Goal: Transaction & Acquisition: Purchase product/service

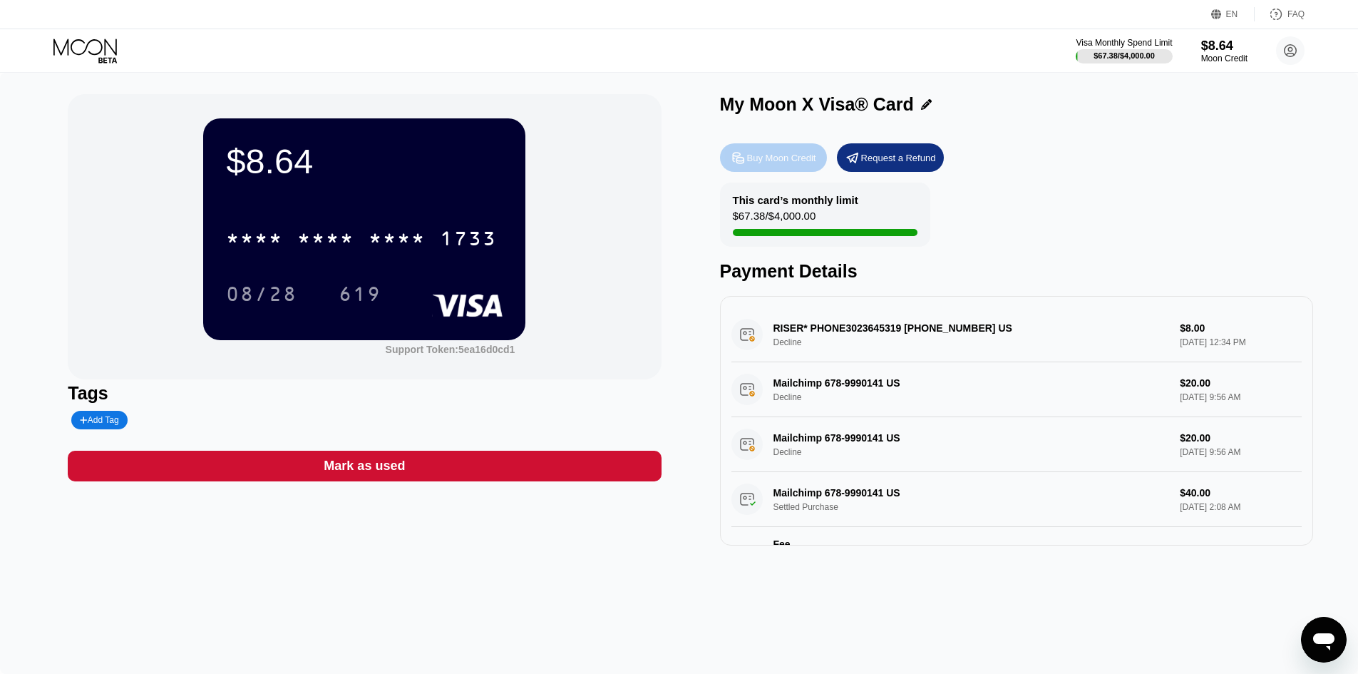
click at [791, 158] on div "Buy Moon Credit" at bounding box center [781, 158] width 69 height 12
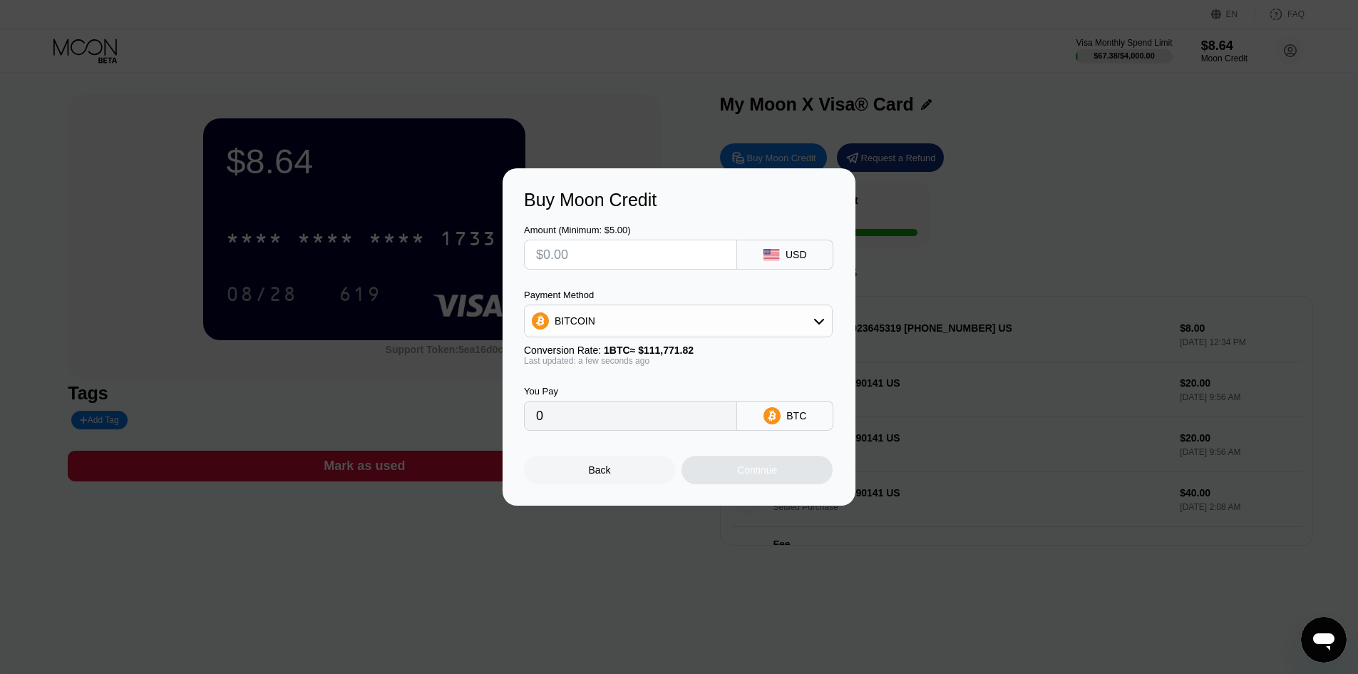
click at [622, 261] on input "text" at bounding box center [630, 254] width 189 height 29
type input "$5"
type input "0.00004474"
type input "$50"
type input "0.00044734"
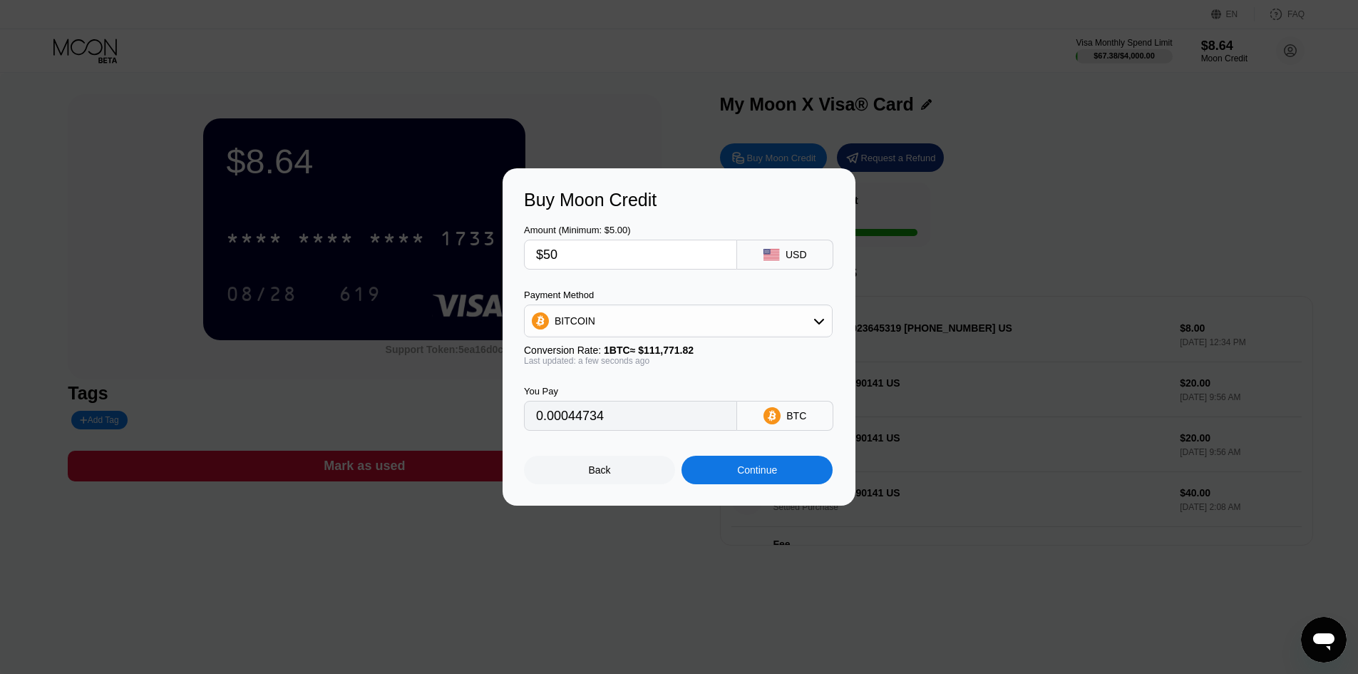
type input "$500"
type input "0.00447340"
type input "$500"
click at [766, 475] on div "Continue" at bounding box center [757, 469] width 40 height 11
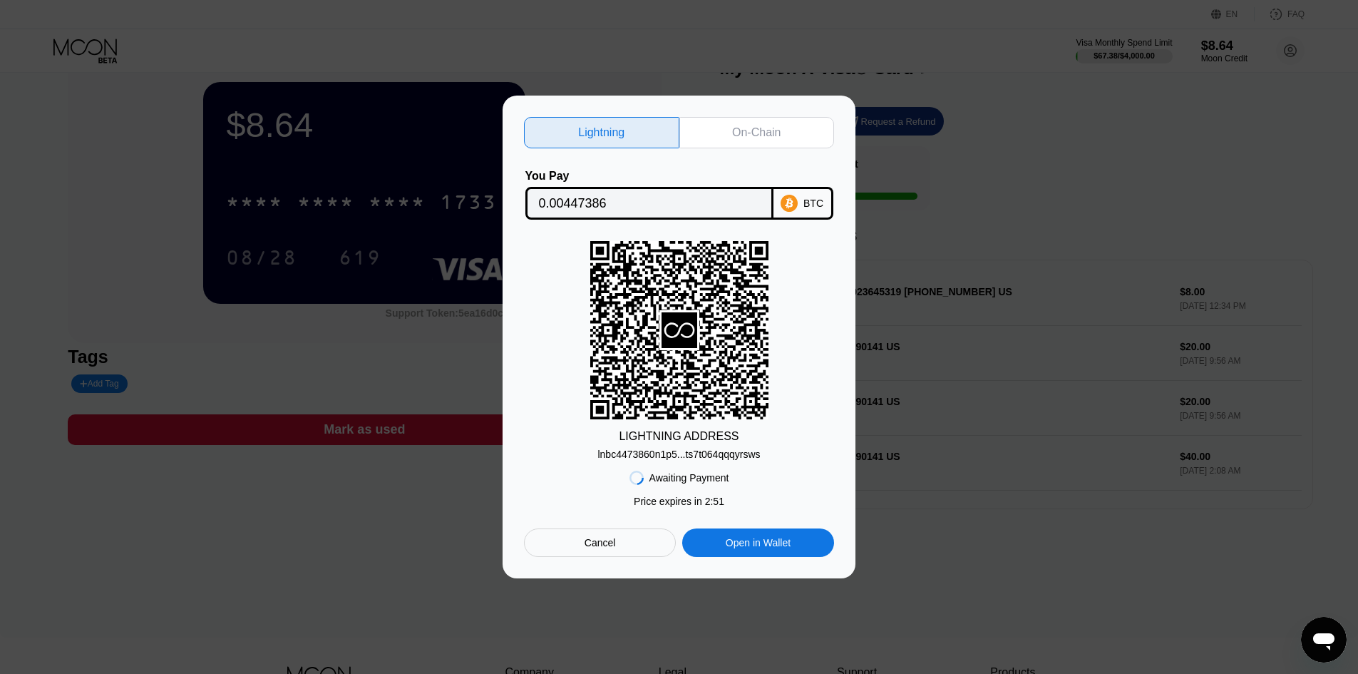
scroll to position [37, 0]
click at [763, 201] on div "0.00447386" at bounding box center [649, 203] width 248 height 33
click at [763, 140] on div "On-Chain" at bounding box center [756, 132] width 155 height 31
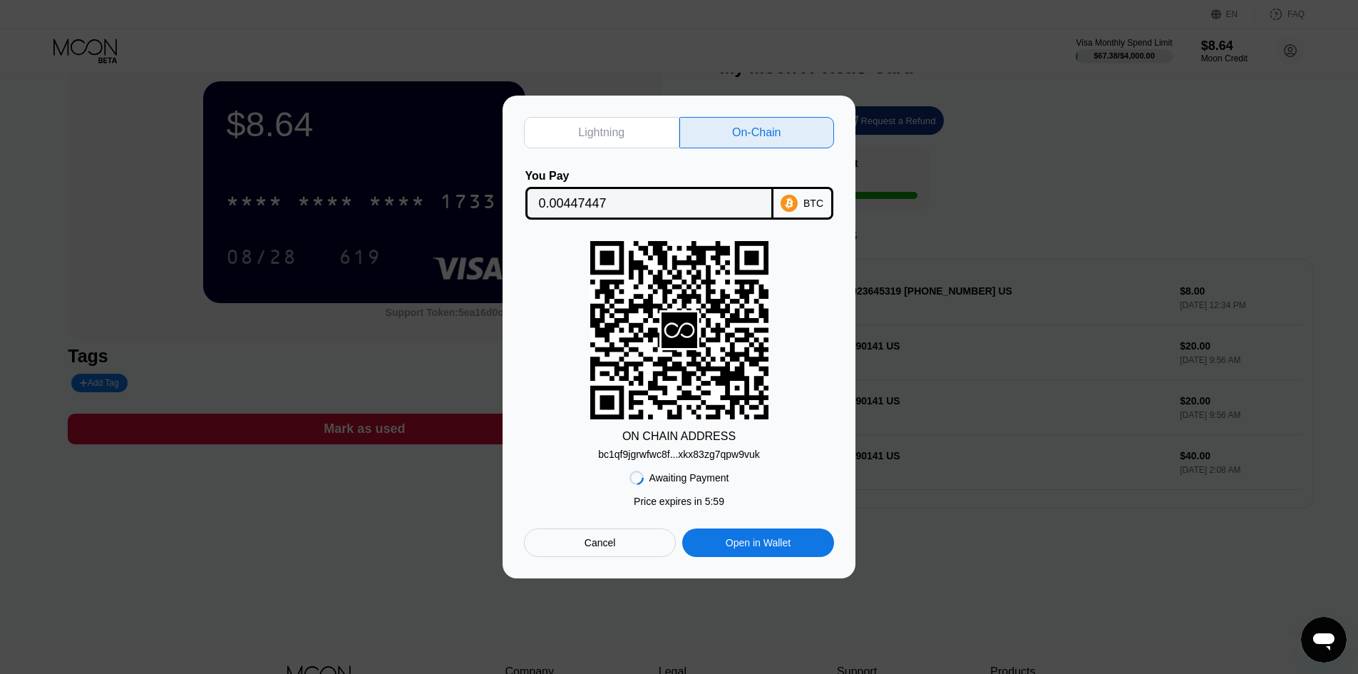
click at [627, 127] on div "Lightning" at bounding box center [601, 132] width 155 height 31
type input "0.00447386"
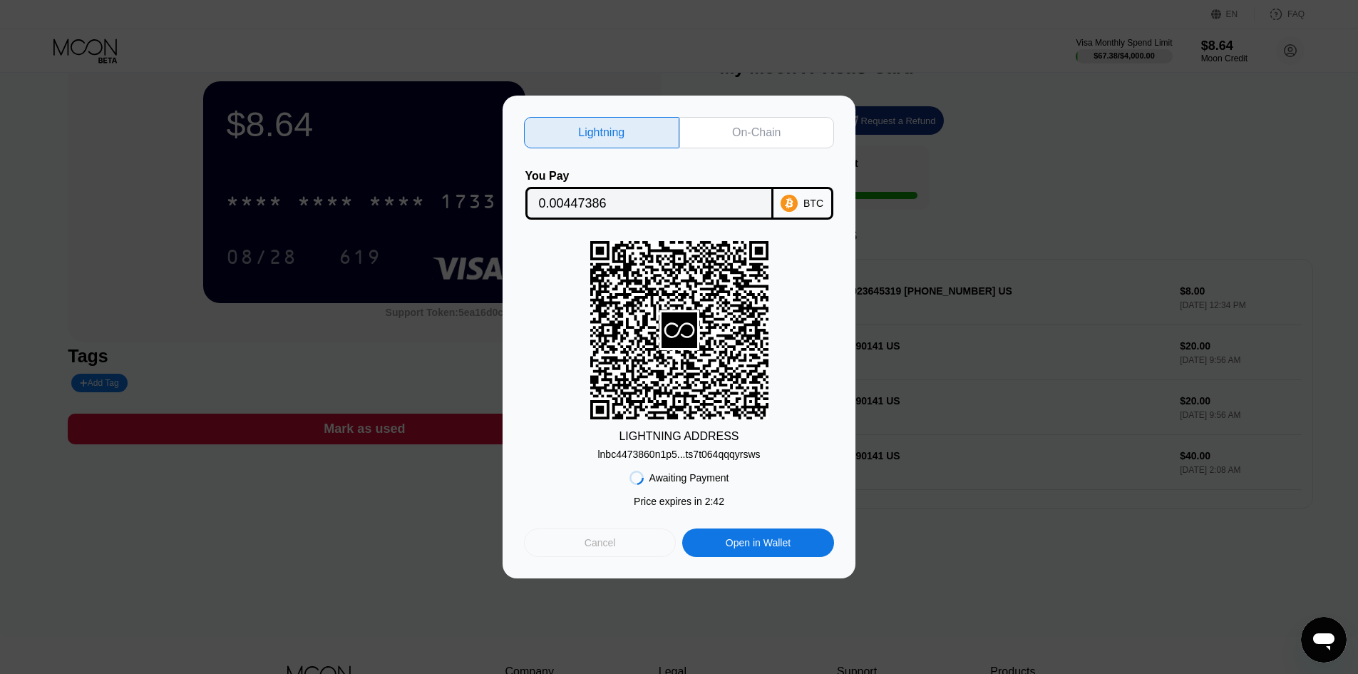
click at [604, 549] on div "Cancel" at bounding box center [600, 542] width 31 height 13
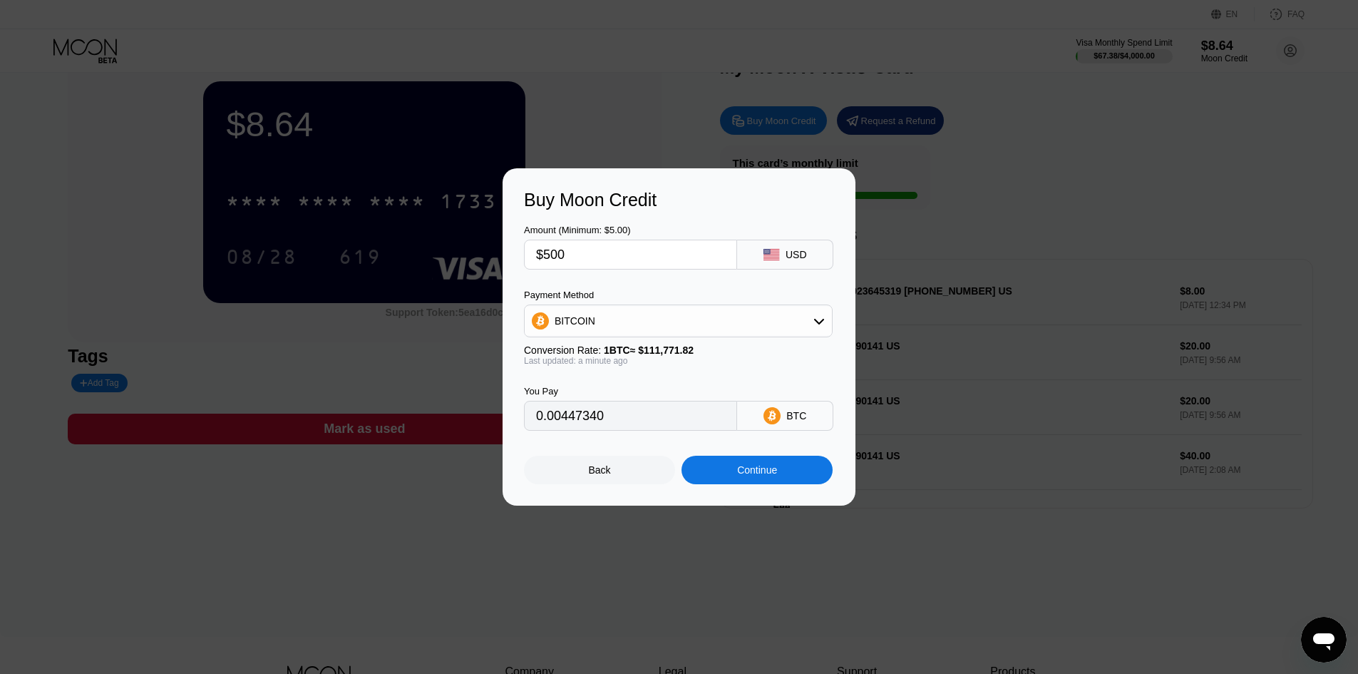
click at [629, 261] on input "$500" at bounding box center [630, 254] width 189 height 29
type input "$5"
type input "0.00004474"
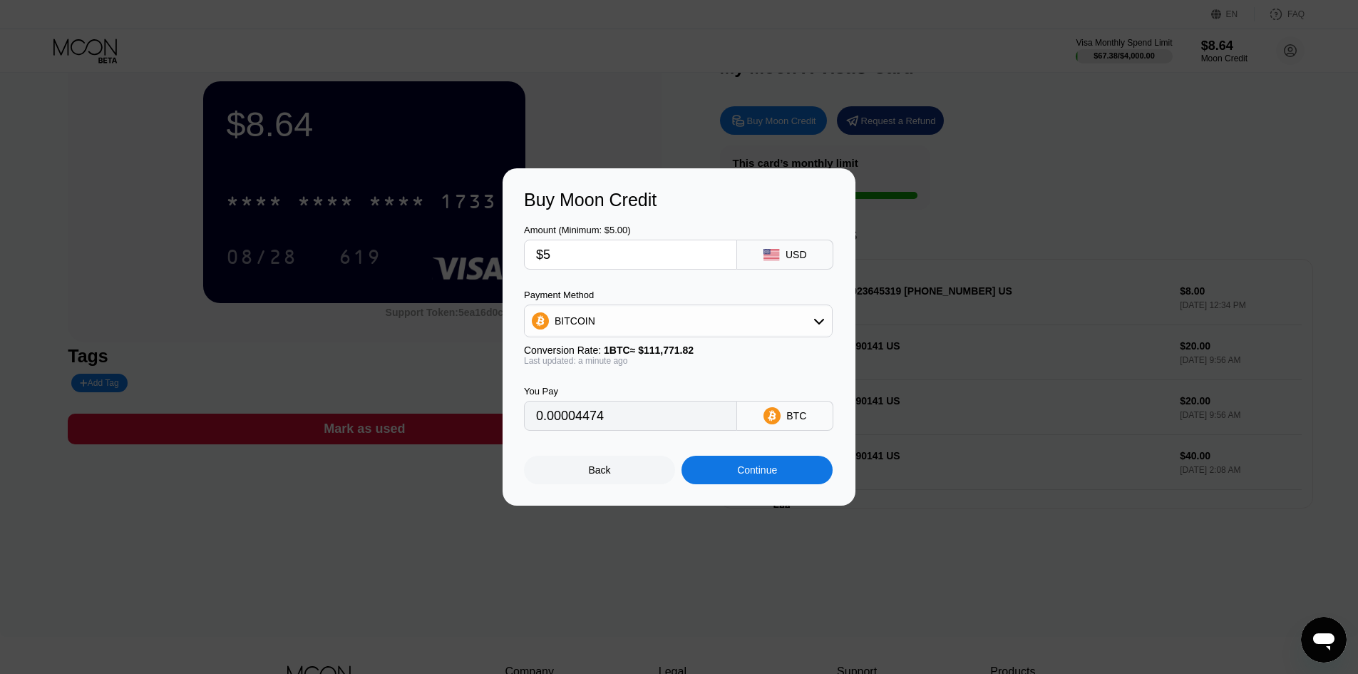
type input "$5"
click at [682, 322] on div "BITCOIN" at bounding box center [678, 321] width 307 height 29
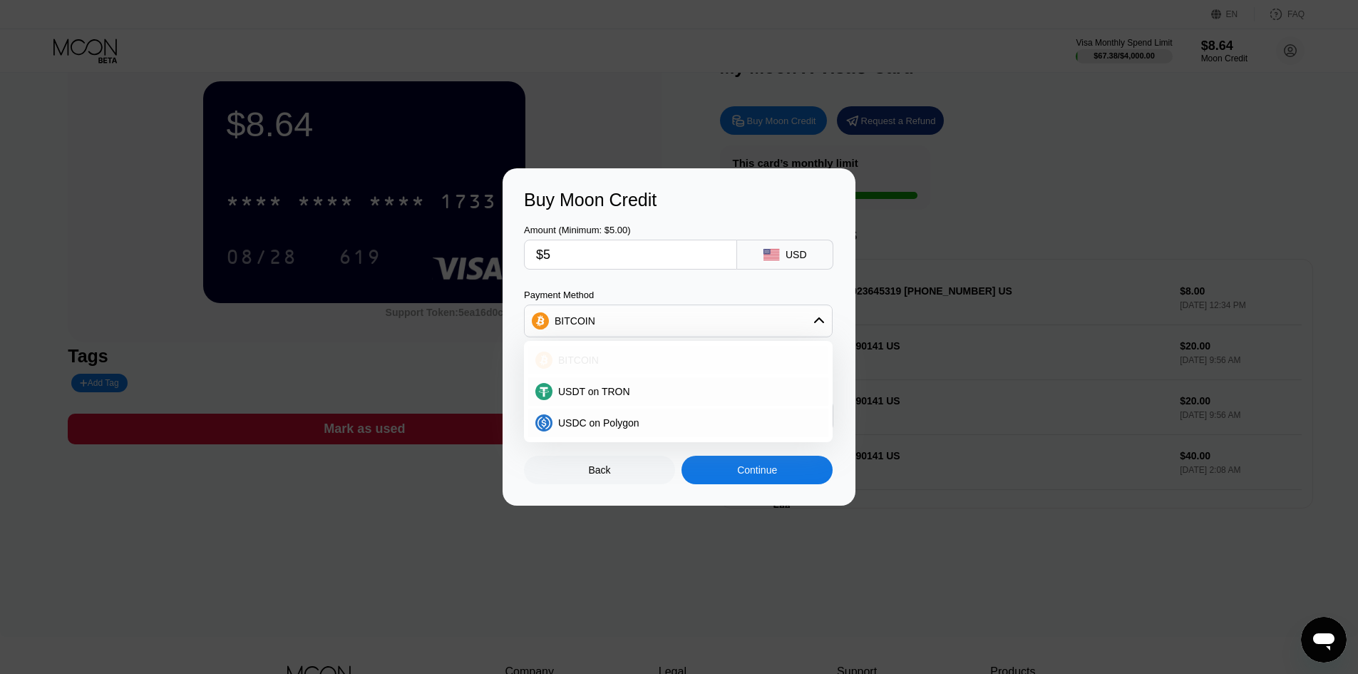
click at [594, 366] on span "BITCOIN" at bounding box center [578, 359] width 41 height 11
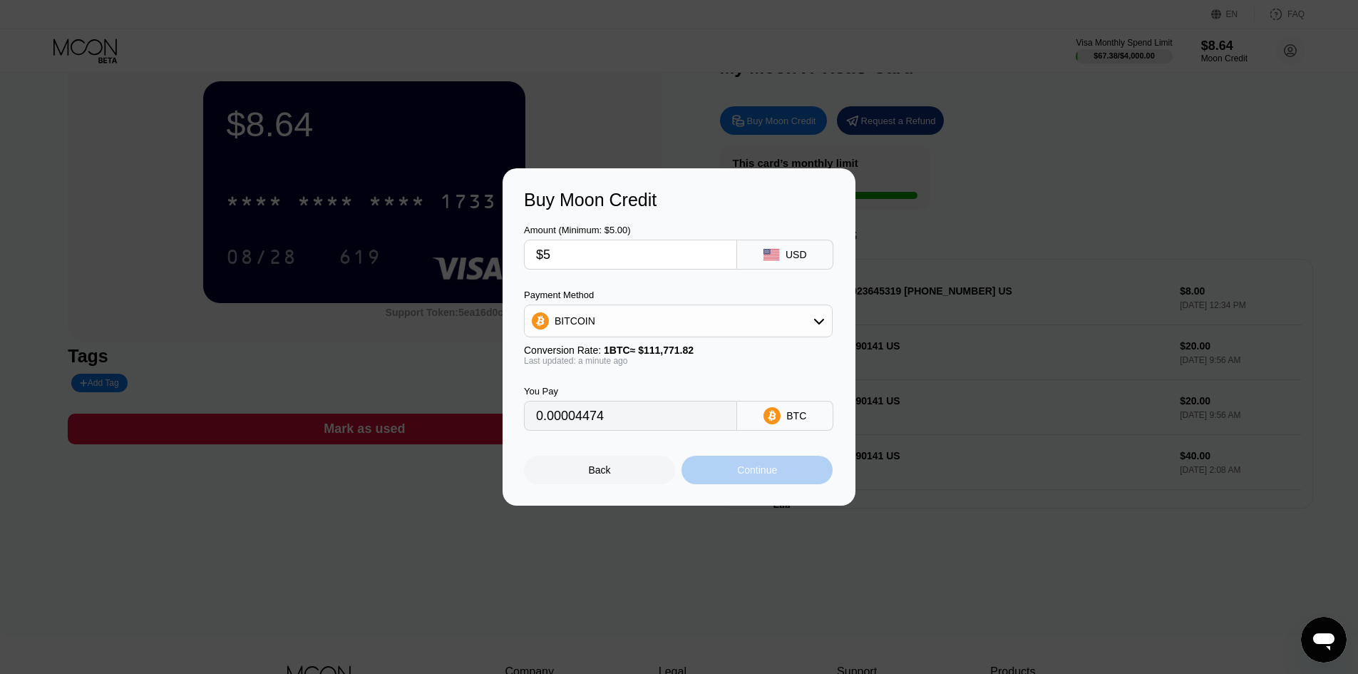
click at [770, 475] on div "Continue" at bounding box center [757, 469] width 40 height 11
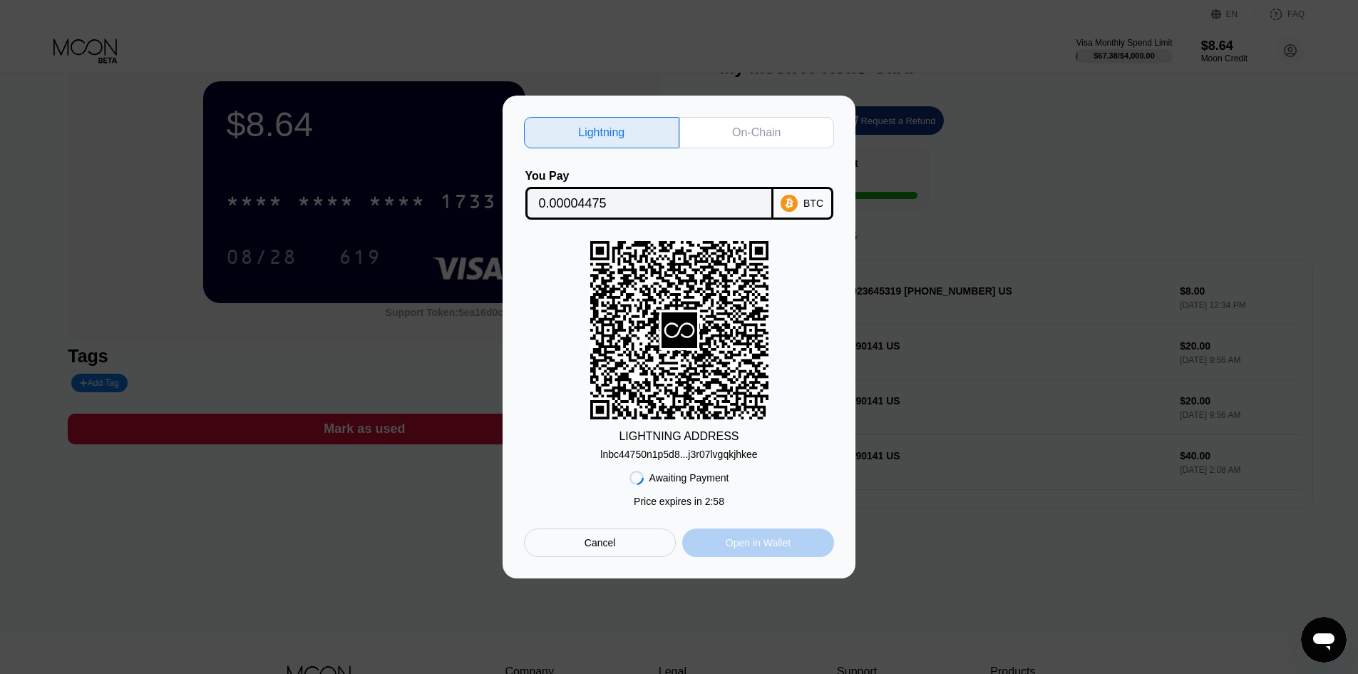
click at [731, 544] on div "Open in Wallet" at bounding box center [758, 542] width 65 height 13
click at [775, 125] on div "On-Chain" at bounding box center [756, 132] width 48 height 14
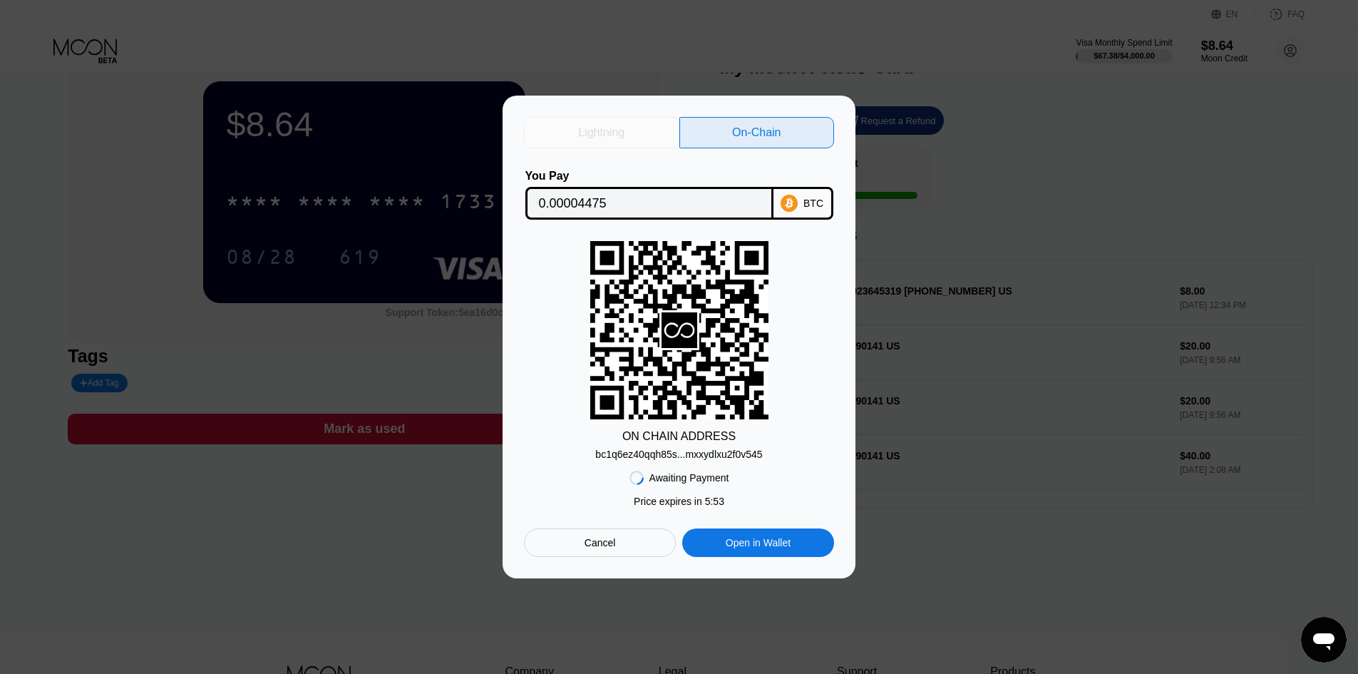
click at [639, 129] on div "Lightning" at bounding box center [601, 132] width 155 height 31
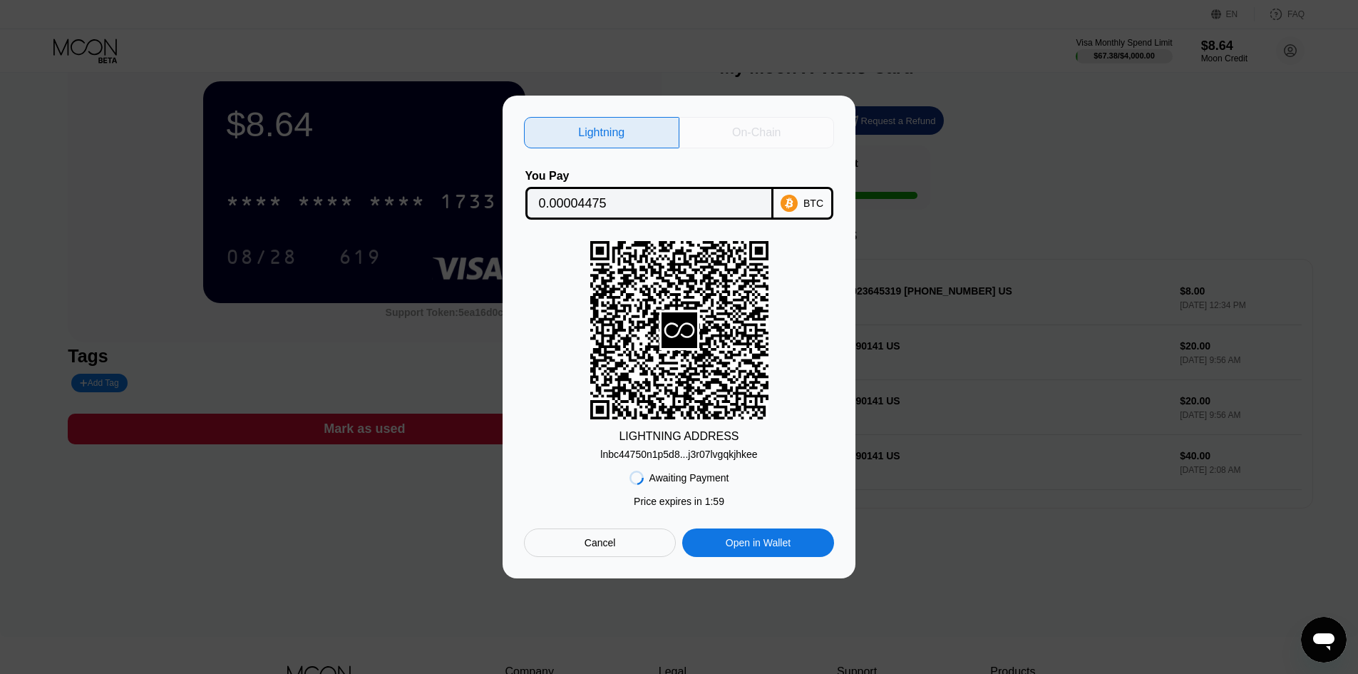
click at [759, 129] on div "On-Chain" at bounding box center [756, 132] width 48 height 14
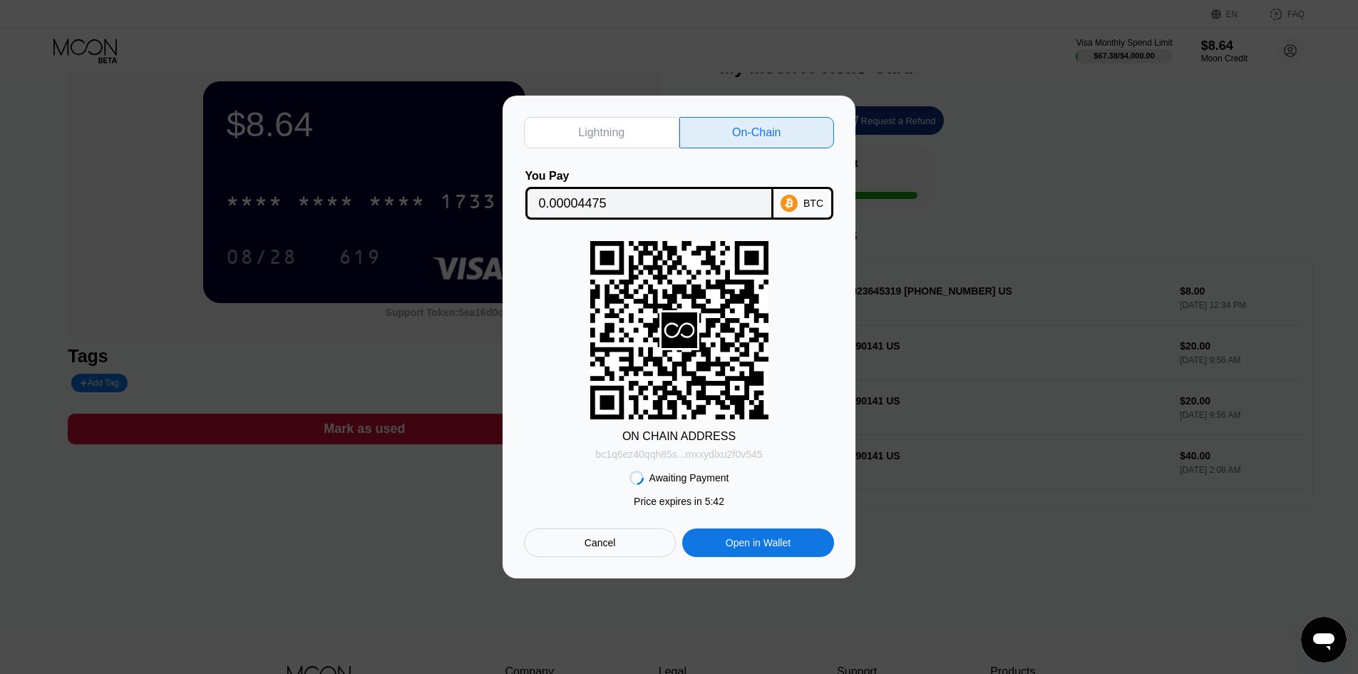
drag, startPoint x: 638, startPoint y: 450, endPoint x: 612, endPoint y: 451, distance: 26.4
click at [612, 451] on div "bc1q6ez40qqh85s...mxxydlxu2f0v545" at bounding box center [678, 453] width 167 height 11
drag, startPoint x: 612, startPoint y: 451, endPoint x: 619, endPoint y: 451, distance: 7.2
click at [619, 451] on div "bc1q6ez40qqh85s...mxxydlxu2f0v545" at bounding box center [678, 453] width 167 height 11
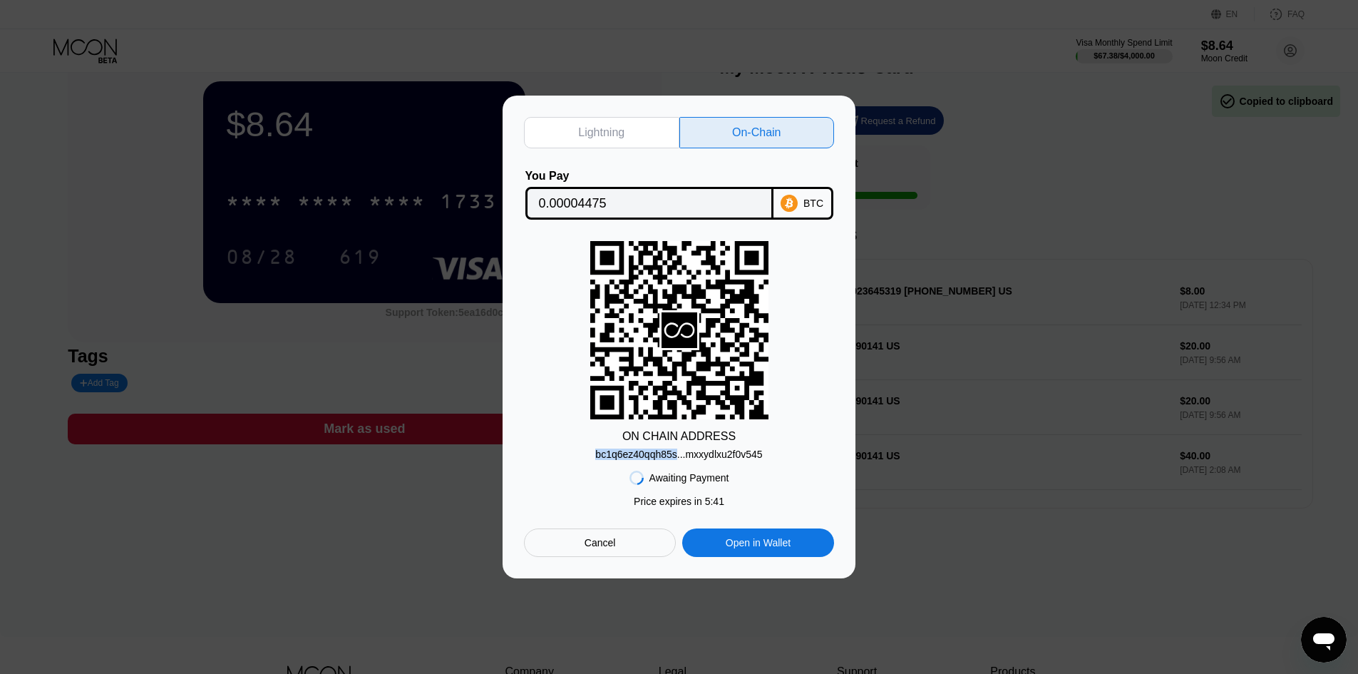
click at [619, 451] on div "bc1q6ez40qqh85s...mxxydlxu2f0v545" at bounding box center [678, 453] width 167 height 11
copy div "bc1q6ez40qqh85s...mxxydlxu2f0v545"
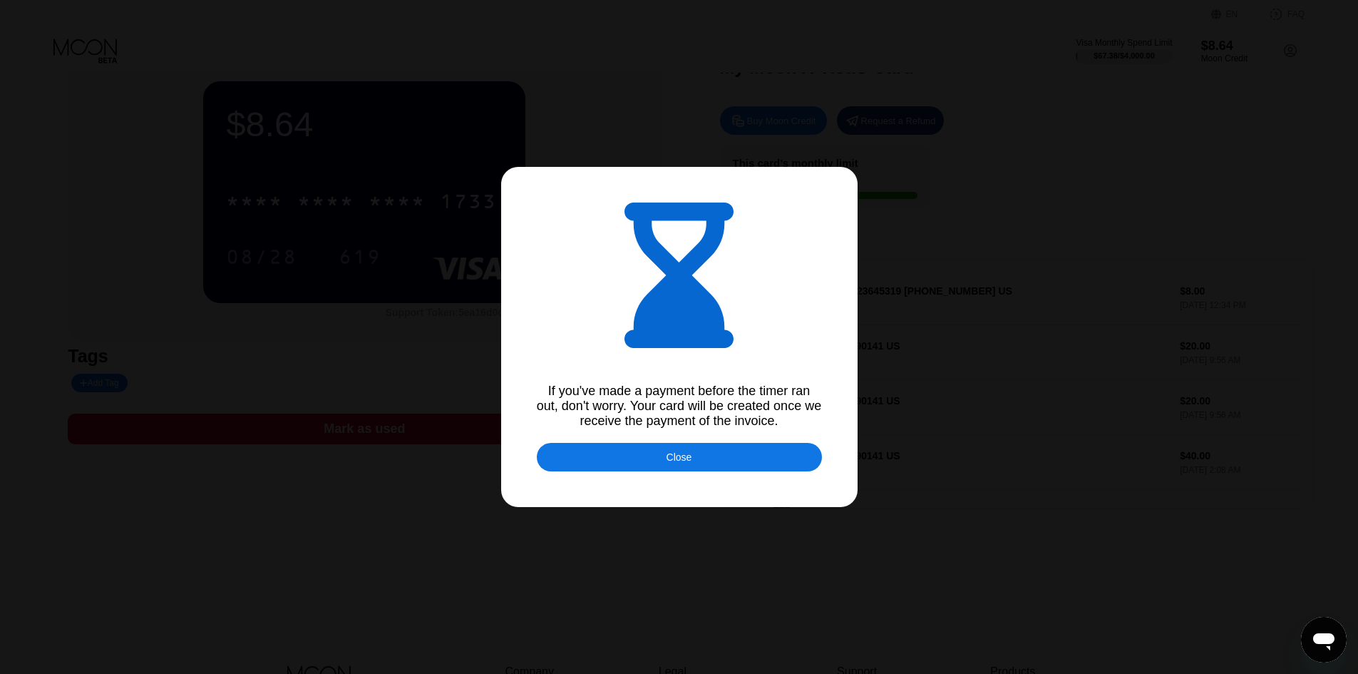
type input "0.00004471"
